Goal: Information Seeking & Learning: Understand process/instructions

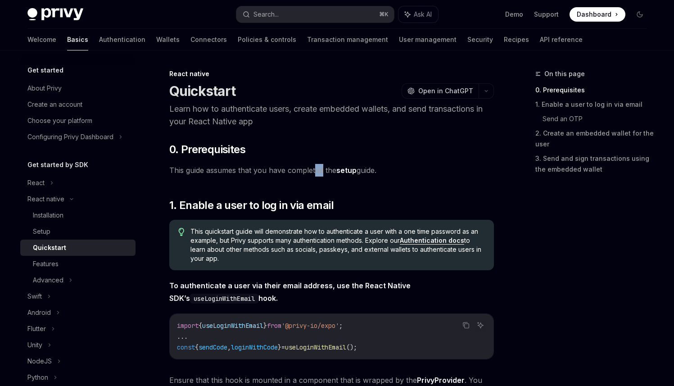
click at [314, 172] on span "This guide assumes that you have completed the setup guide." at bounding box center [331, 170] width 324 height 13
click at [234, 228] on span "This quickstart guide will demonstrate how to authenticate a user with a one ti…" at bounding box center [337, 245] width 294 height 36
drag, startPoint x: 234, startPoint y: 228, endPoint x: 347, endPoint y: 231, distance: 112.1
click at [347, 231] on span "This quickstart guide will demonstrate how to authenticate a user with a one ti…" at bounding box center [337, 245] width 294 height 36
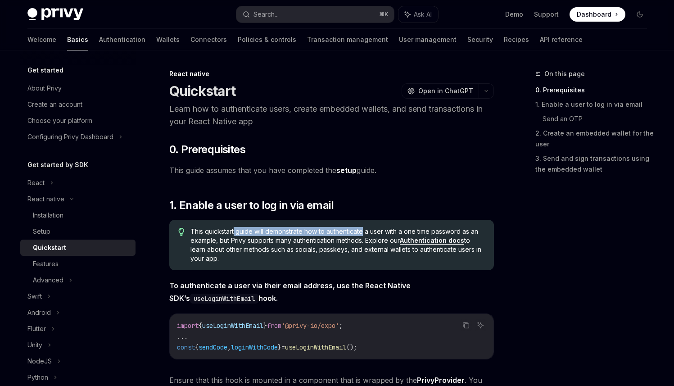
click at [347, 231] on span "This quickstart guide will demonstrate how to authenticate a user with a one ti…" at bounding box center [337, 245] width 294 height 36
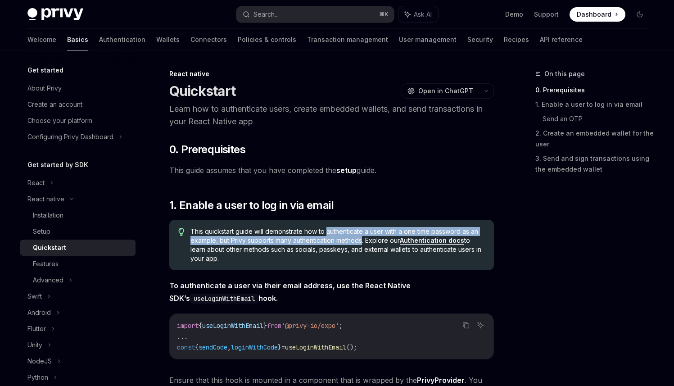
drag, startPoint x: 347, startPoint y: 231, endPoint x: 355, endPoint y: 236, distance: 9.9
click at [355, 236] on span "This quickstart guide will demonstrate how to authenticate a user with a one ti…" at bounding box center [337, 245] width 294 height 36
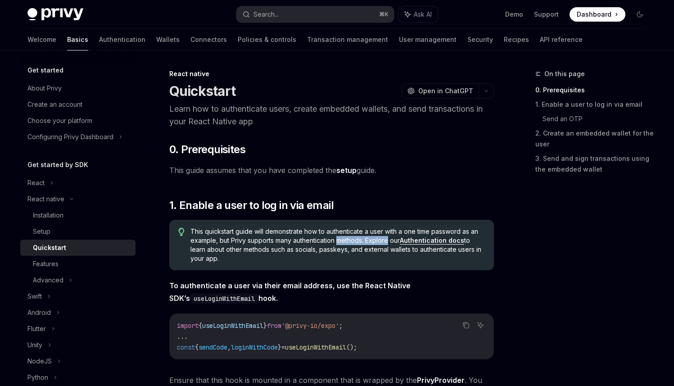
drag, startPoint x: 355, startPoint y: 236, endPoint x: 370, endPoint y: 240, distance: 15.4
click at [370, 240] on span "This quickstart guide will demonstrate how to authenticate a user with a one ti…" at bounding box center [337, 245] width 294 height 36
click at [408, 241] on link "Authentication docs" at bounding box center [432, 240] width 64 height 8
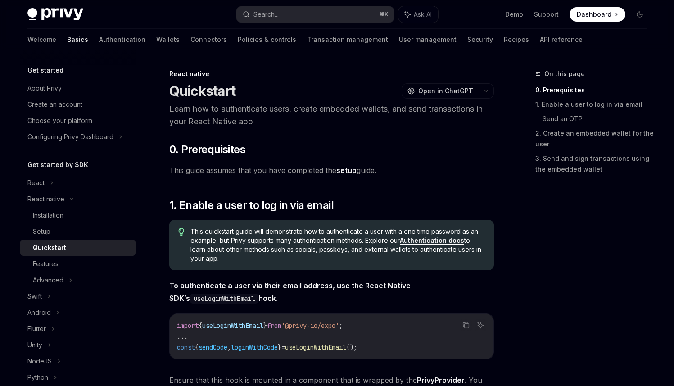
click at [279, 282] on strong "To authenticate a user via their email address, use the React Native SDK’s useL…" at bounding box center [289, 292] width 241 height 22
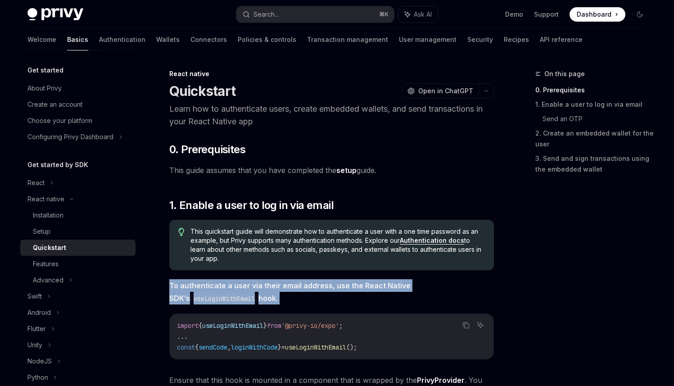
click at [279, 282] on strong "To authenticate a user via their email address, use the React Native SDK’s useL…" at bounding box center [289, 292] width 241 height 22
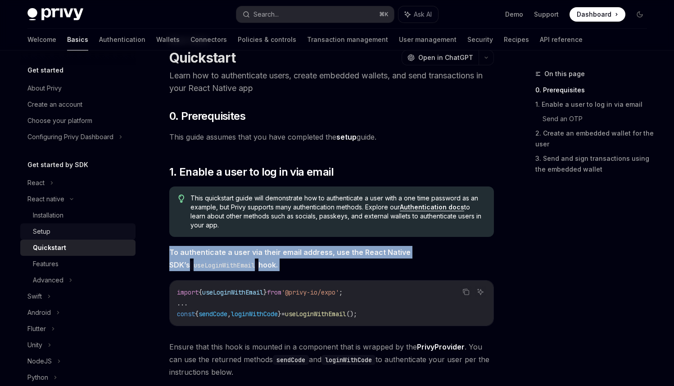
scroll to position [34, 0]
click at [68, 213] on div "Installation" at bounding box center [81, 215] width 97 height 11
type textarea "*"
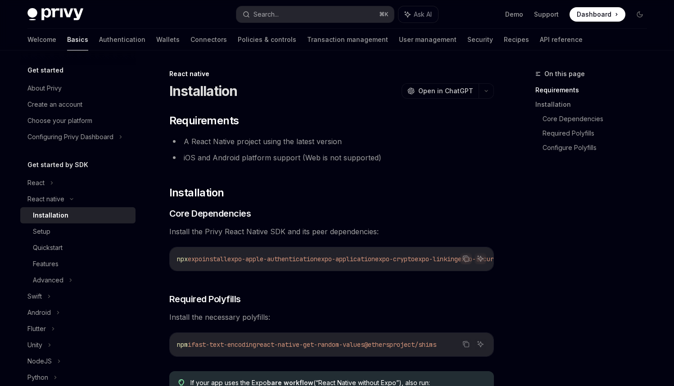
click at [232, 231] on span "Install the Privy React Native SDK and its peer dependencies:" at bounding box center [331, 231] width 324 height 13
click at [179, 229] on span "Install the Privy React Native SDK and its peer dependencies:" at bounding box center [331, 231] width 324 height 13
drag, startPoint x: 179, startPoint y: 229, endPoint x: 184, endPoint y: 230, distance: 5.4
click at [184, 230] on span "Install the Privy React Native SDK and its peer dependencies:" at bounding box center [331, 231] width 324 height 13
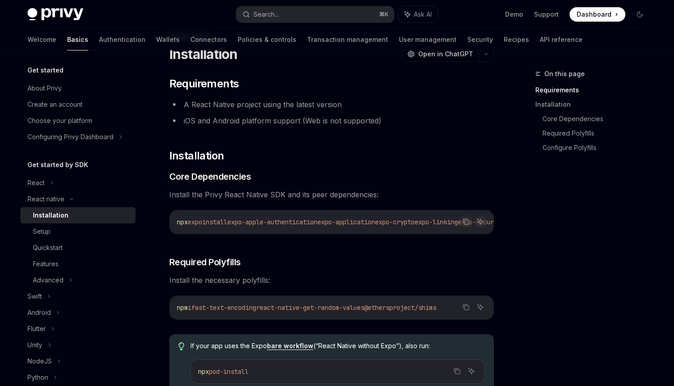
click at [245, 224] on span "expo-apple-authentication" at bounding box center [272, 222] width 90 height 8
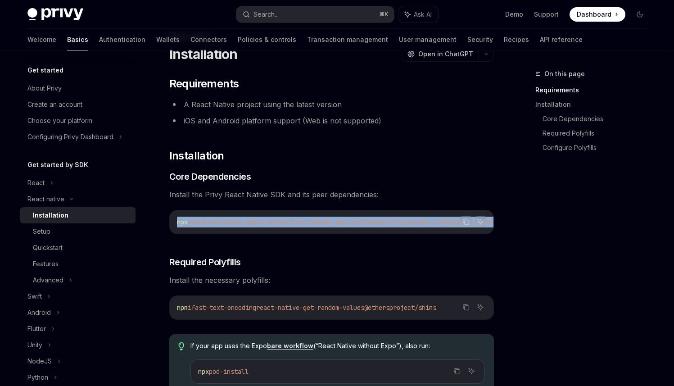
click at [245, 224] on span "expo-apple-authentication" at bounding box center [272, 222] width 90 height 8
drag, startPoint x: 255, startPoint y: 232, endPoint x: 272, endPoint y: 234, distance: 17.2
click at [272, 234] on div "npx expo install expo-apple-authentication expo-application expo-crypto expo-li…" at bounding box center [332, 221] width 324 height 23
click at [202, 225] on span "expo" at bounding box center [195, 222] width 14 height 8
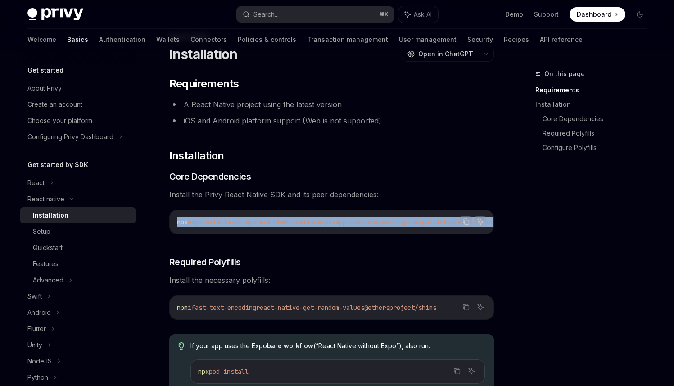
click at [202, 225] on span "expo" at bounding box center [195, 222] width 14 height 8
